Goal: Information Seeking & Learning: Learn about a topic

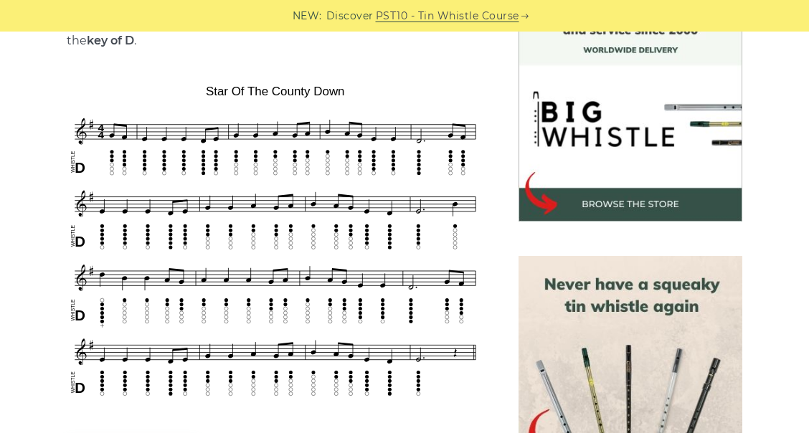
scroll to position [420, 0]
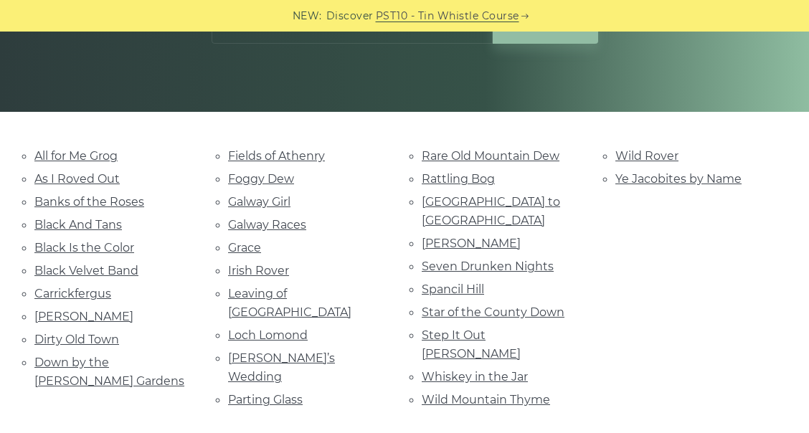
scroll to position [244, 0]
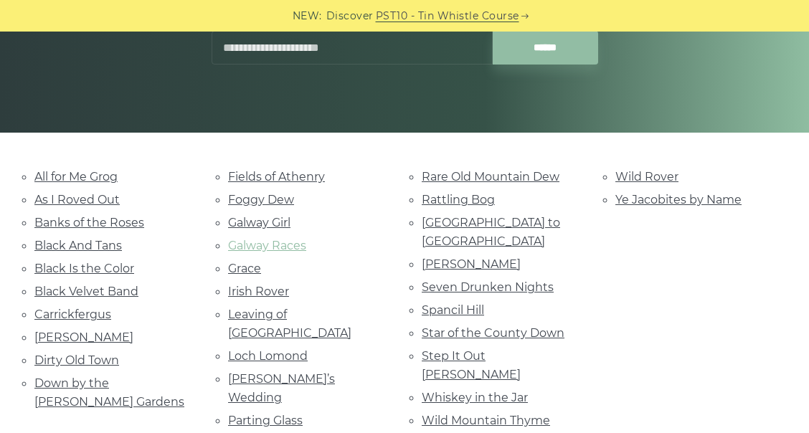
click at [255, 245] on link "Galway Races" at bounding box center [267, 246] width 78 height 14
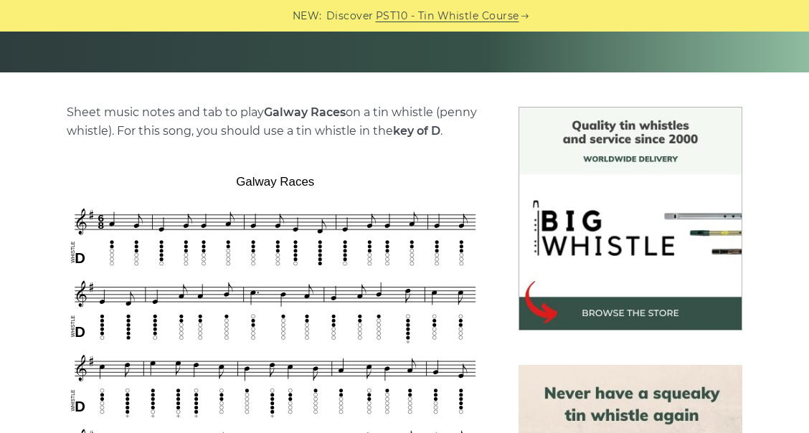
scroll to position [382, 0]
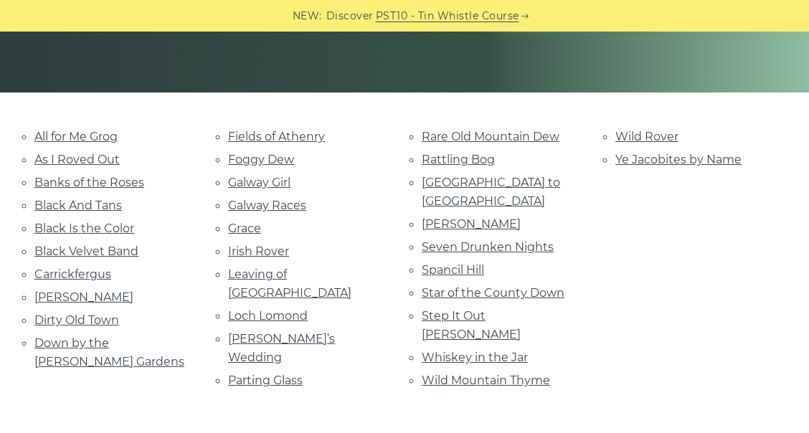
scroll to position [292, 0]
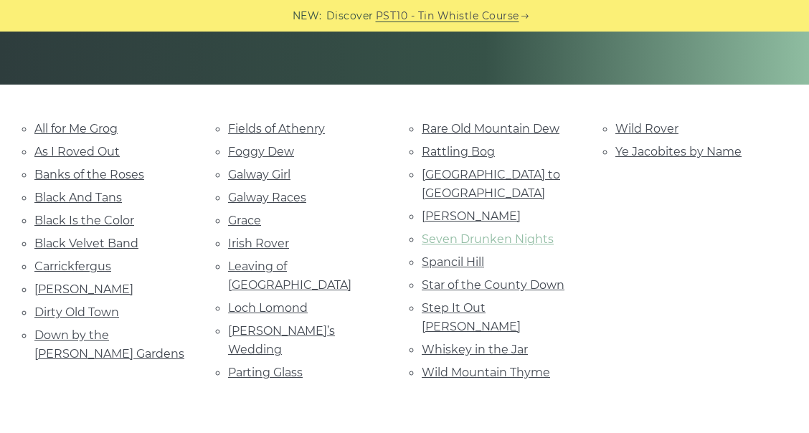
drag, startPoint x: 467, startPoint y: 240, endPoint x: 448, endPoint y: 213, distance: 33.0
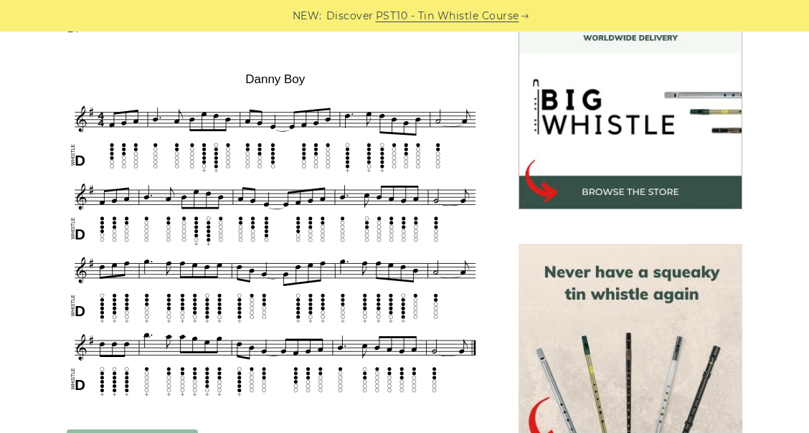
scroll to position [430, 0]
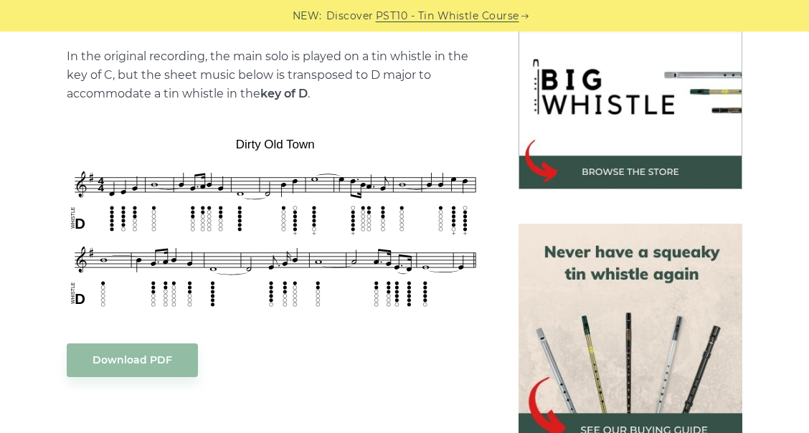
scroll to position [478, 0]
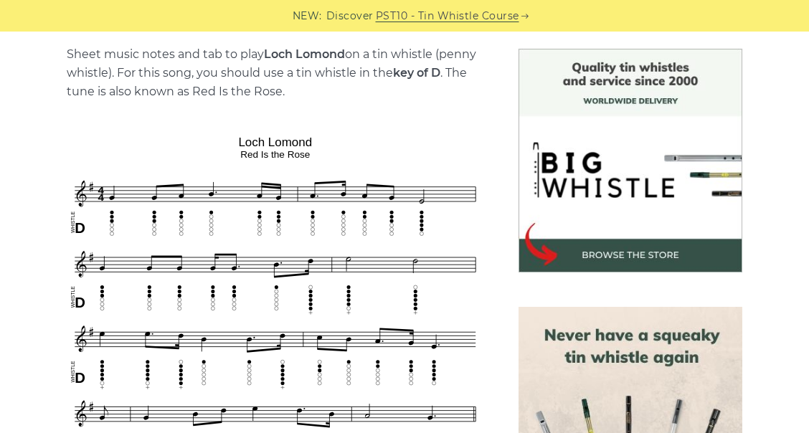
scroll to position [334, 0]
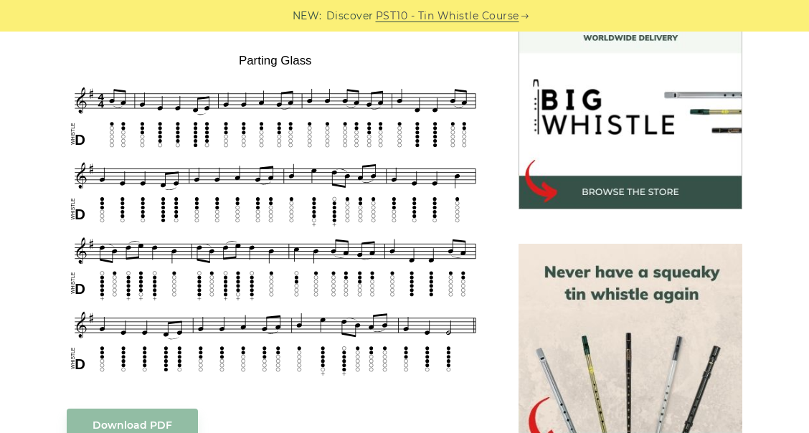
scroll to position [430, 0]
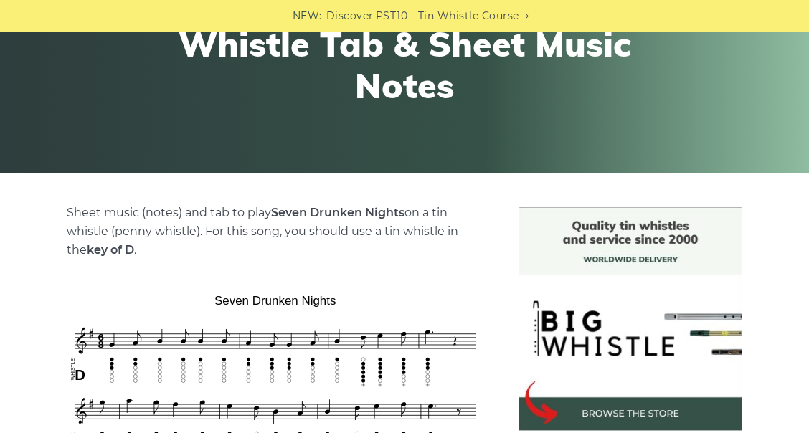
scroll to position [382, 0]
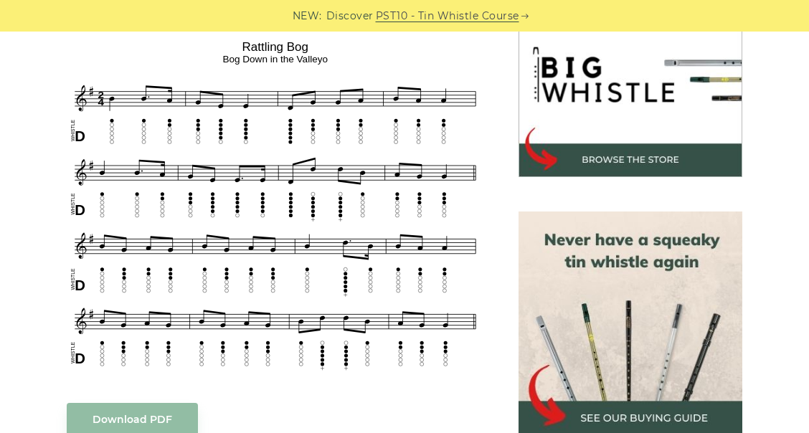
scroll to position [478, 0]
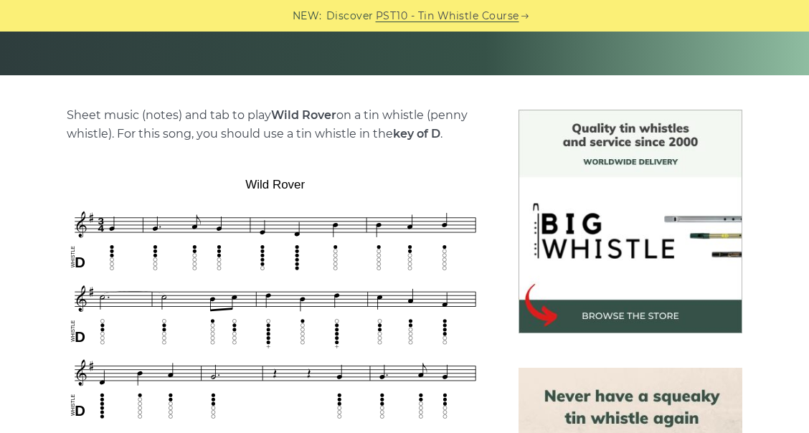
scroll to position [382, 0]
